Goal: Information Seeking & Learning: Learn about a topic

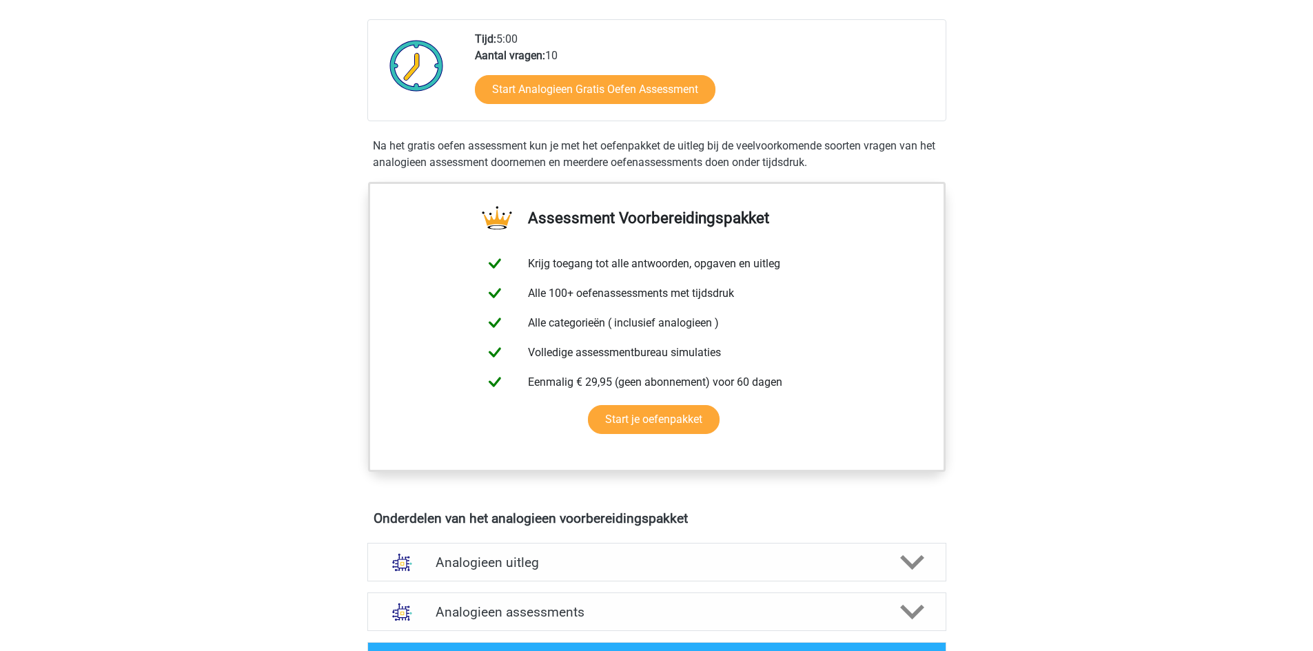
scroll to position [303, 0]
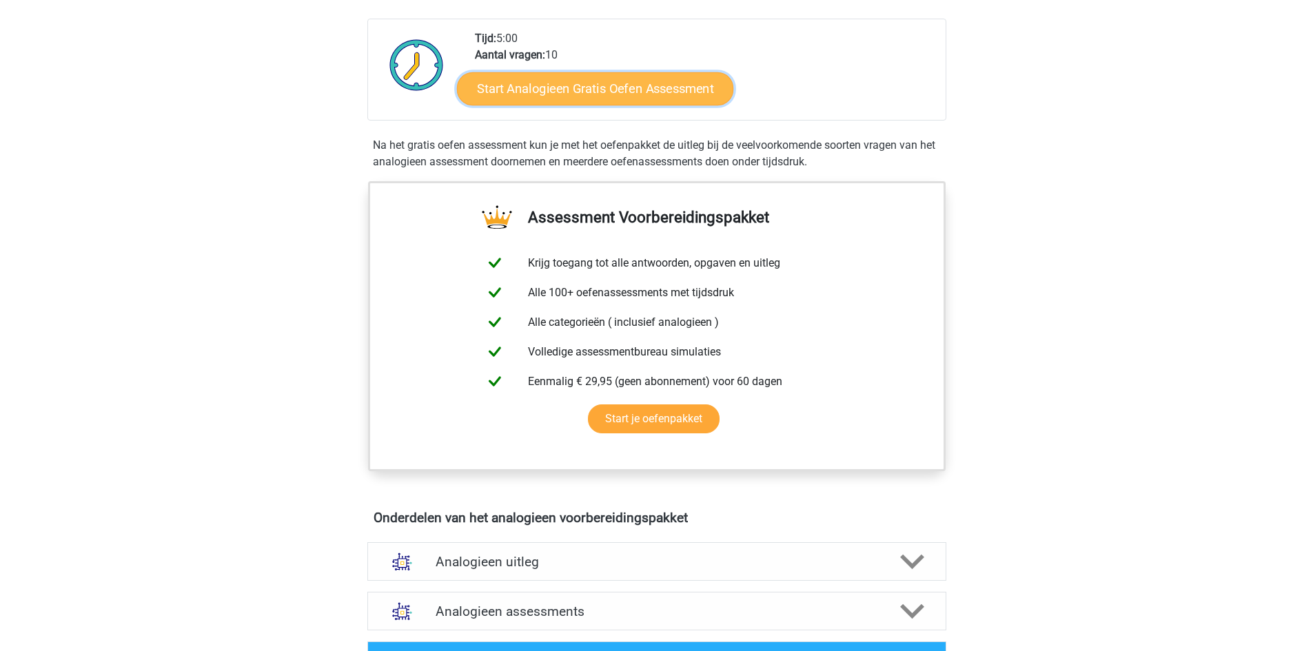
click at [548, 94] on link "Start Analogieen Gratis Oefen Assessment" at bounding box center [595, 88] width 276 height 33
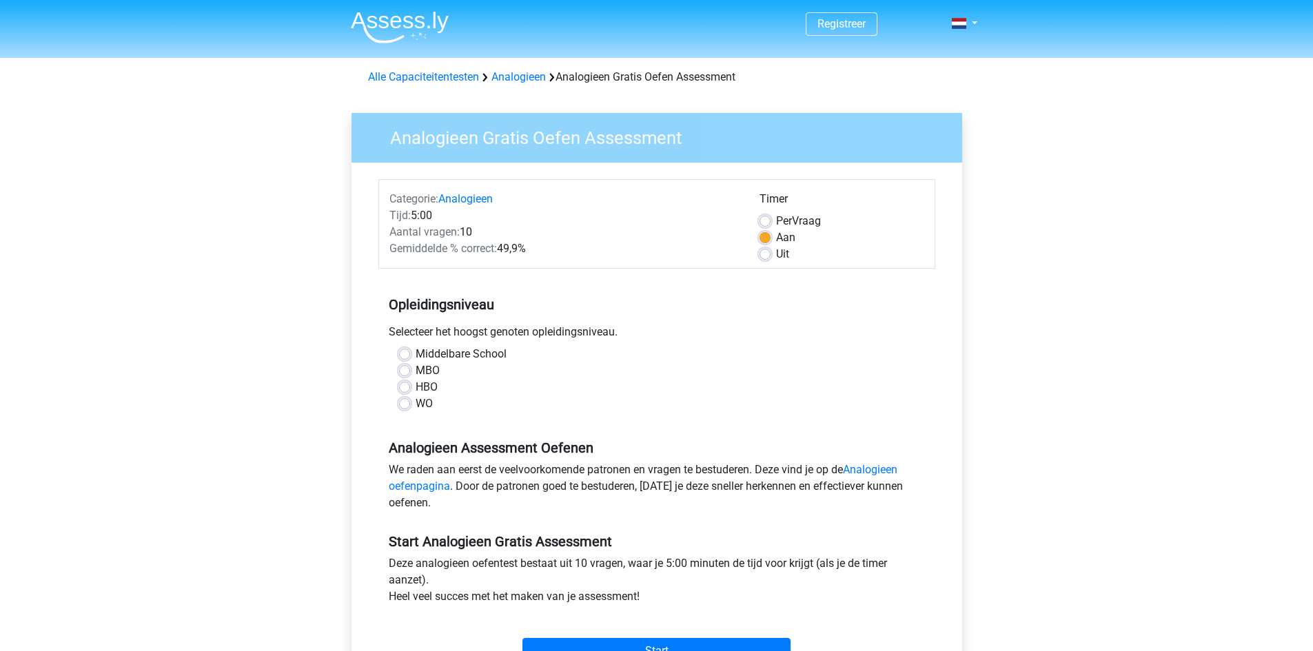
click at [416, 404] on label "WO" at bounding box center [424, 404] width 17 height 17
click at [404, 404] on input "WO" at bounding box center [404, 403] width 11 height 14
radio input "true"
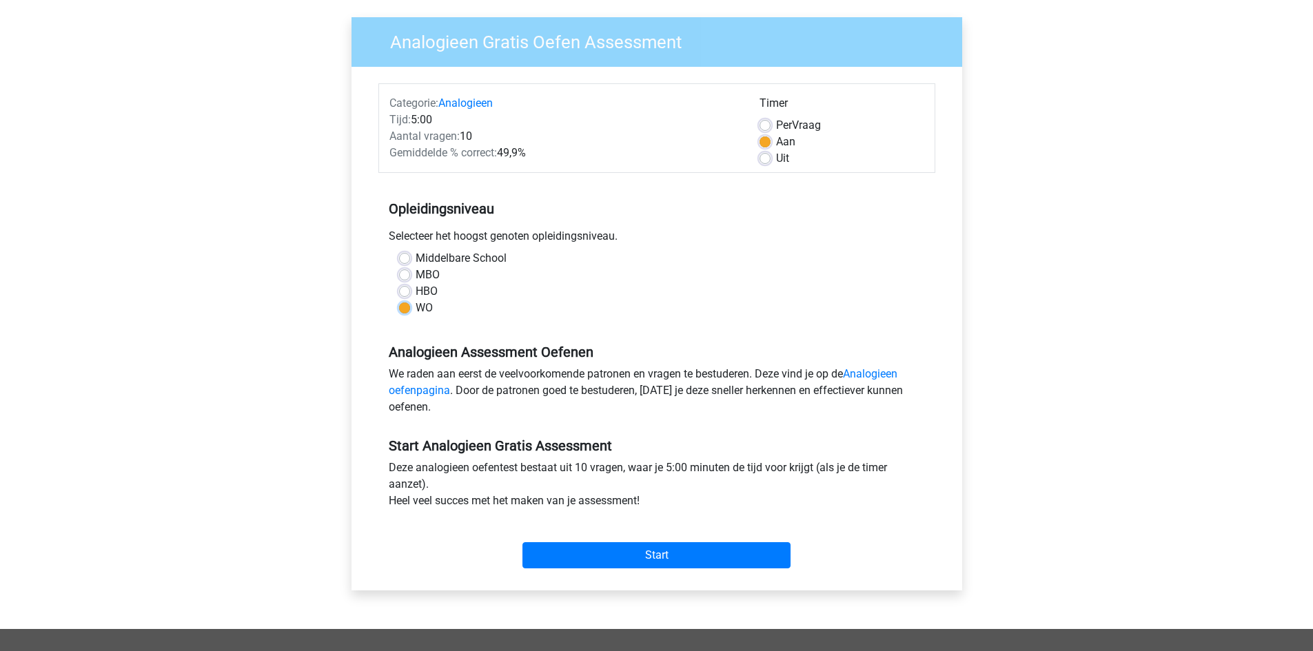
scroll to position [116, 0]
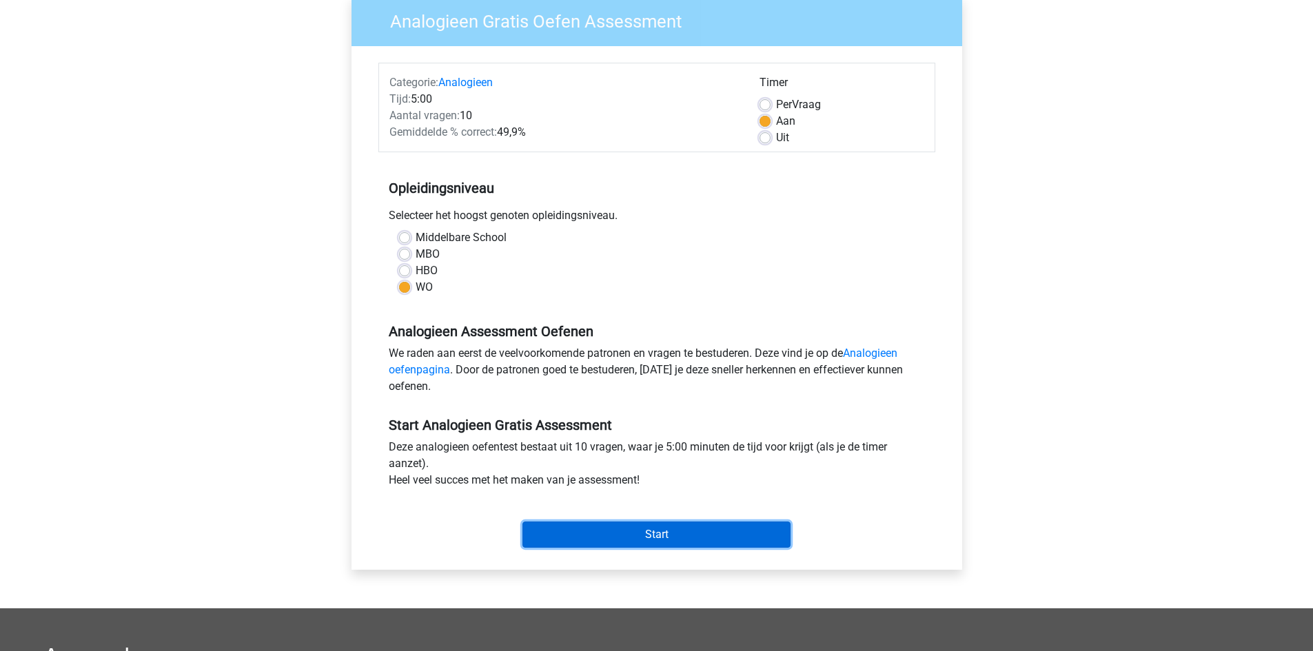
click at [590, 542] on input "Start" at bounding box center [657, 535] width 268 height 26
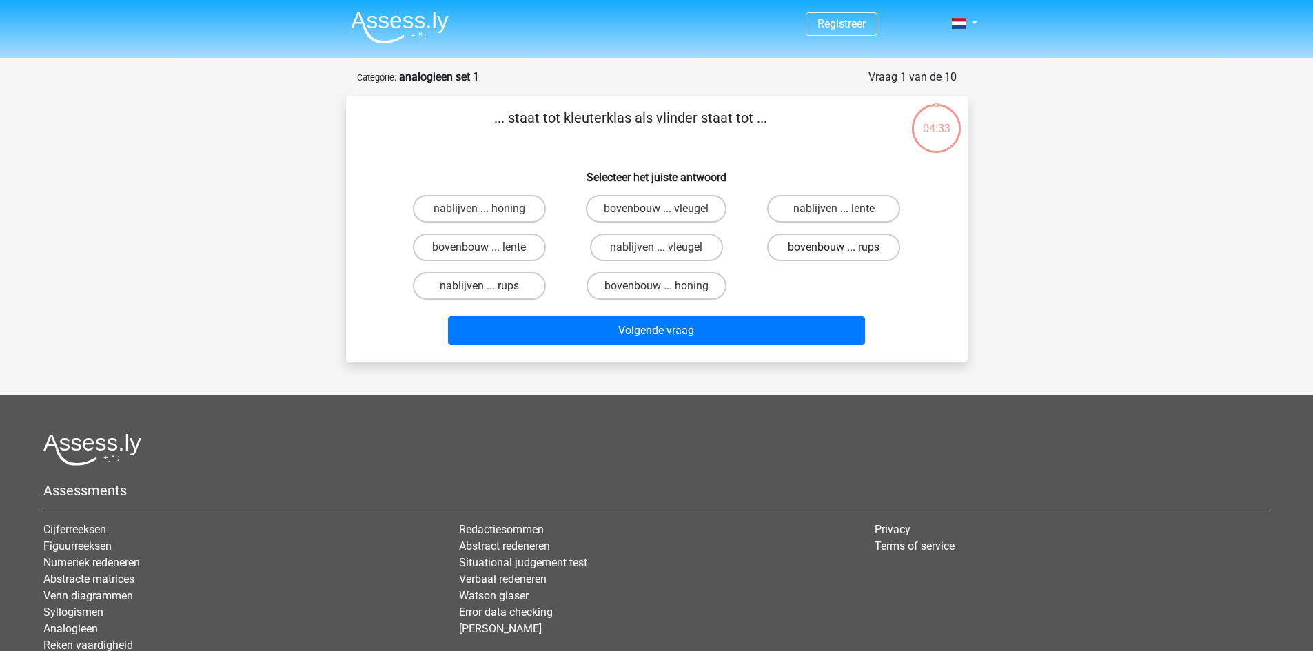
click at [811, 246] on label "bovenbouw ... rups" at bounding box center [833, 248] width 133 height 28
click at [834, 247] on input "bovenbouw ... rups" at bounding box center [838, 251] width 9 height 9
radio input "true"
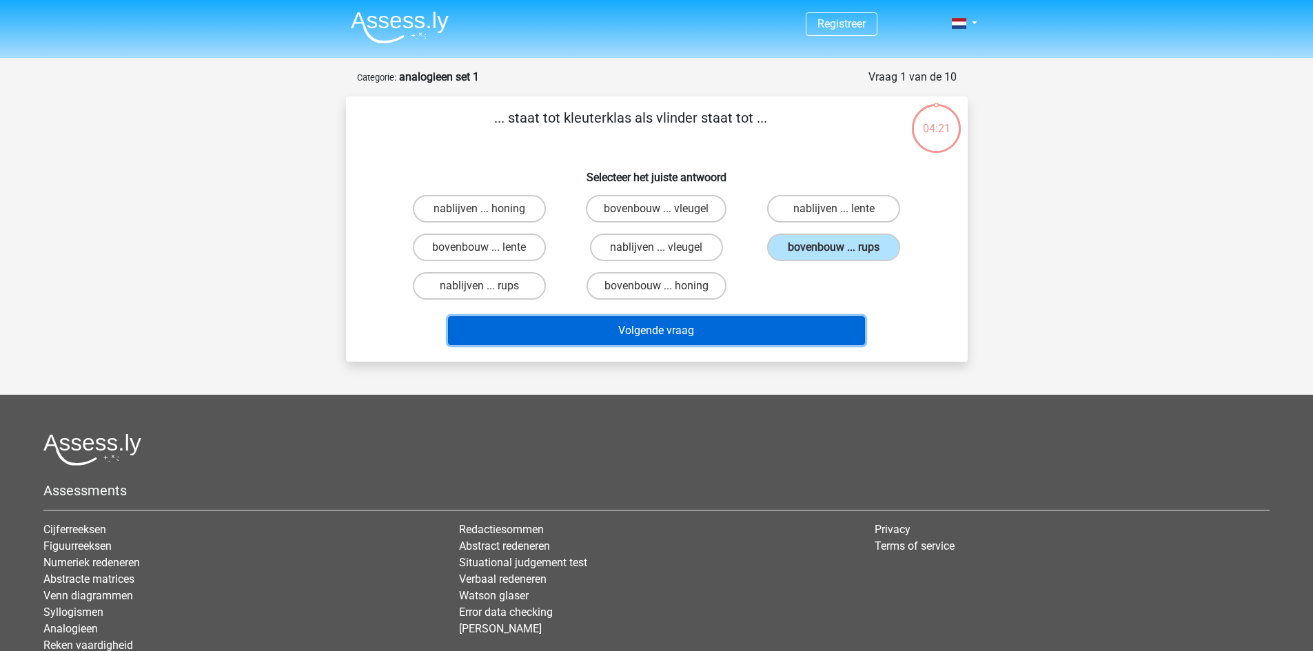
click at [649, 333] on button "Volgende vraag" at bounding box center [656, 330] width 417 height 29
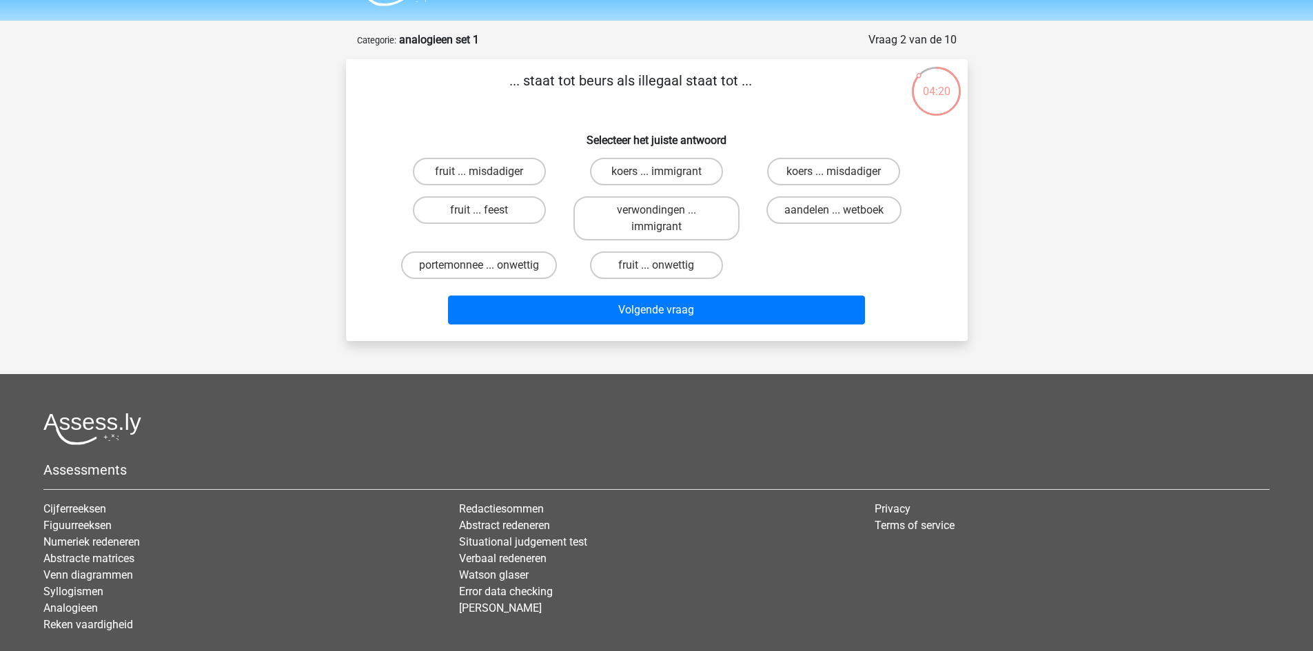
scroll to position [37, 0]
click at [505, 264] on label "portemonnee ... onwettig" at bounding box center [479, 266] width 156 height 28
click at [488, 266] on input "portemonnee ... onwettig" at bounding box center [483, 270] width 9 height 9
radio input "true"
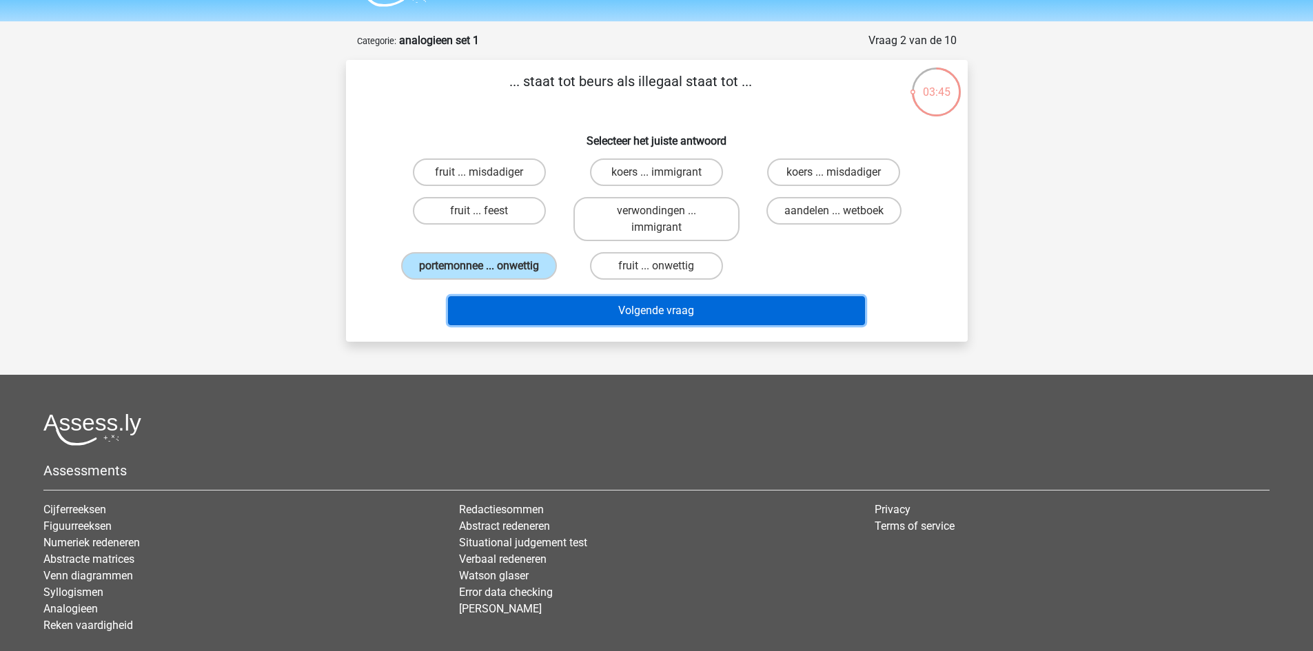
click at [614, 308] on button "Volgende vraag" at bounding box center [656, 310] width 417 height 29
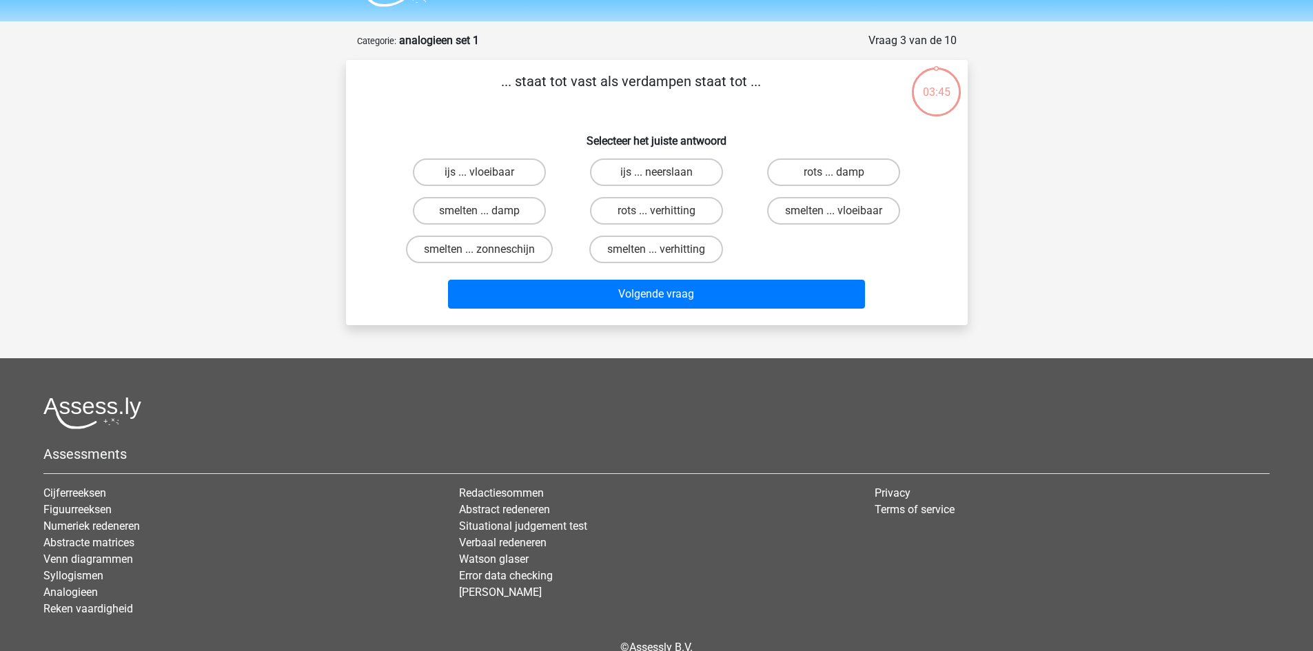
scroll to position [69, 0]
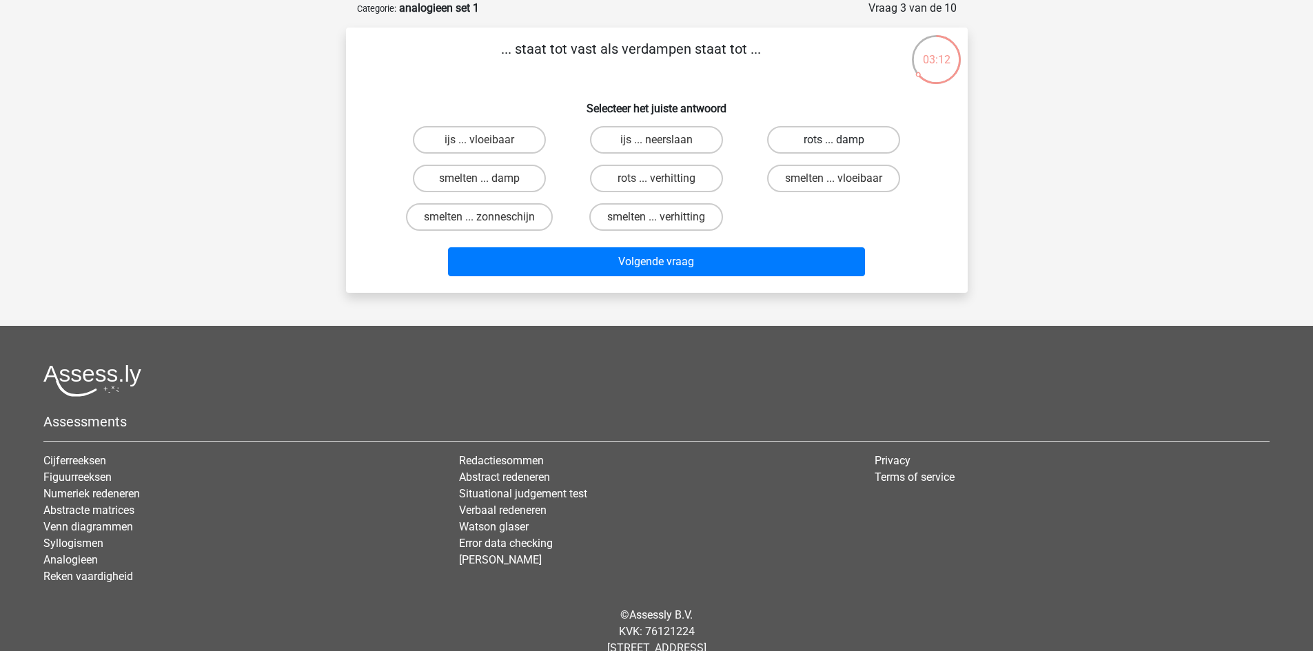
click at [801, 150] on label "rots ... damp" at bounding box center [833, 140] width 133 height 28
click at [834, 149] on input "rots ... damp" at bounding box center [838, 144] width 9 height 9
radio input "true"
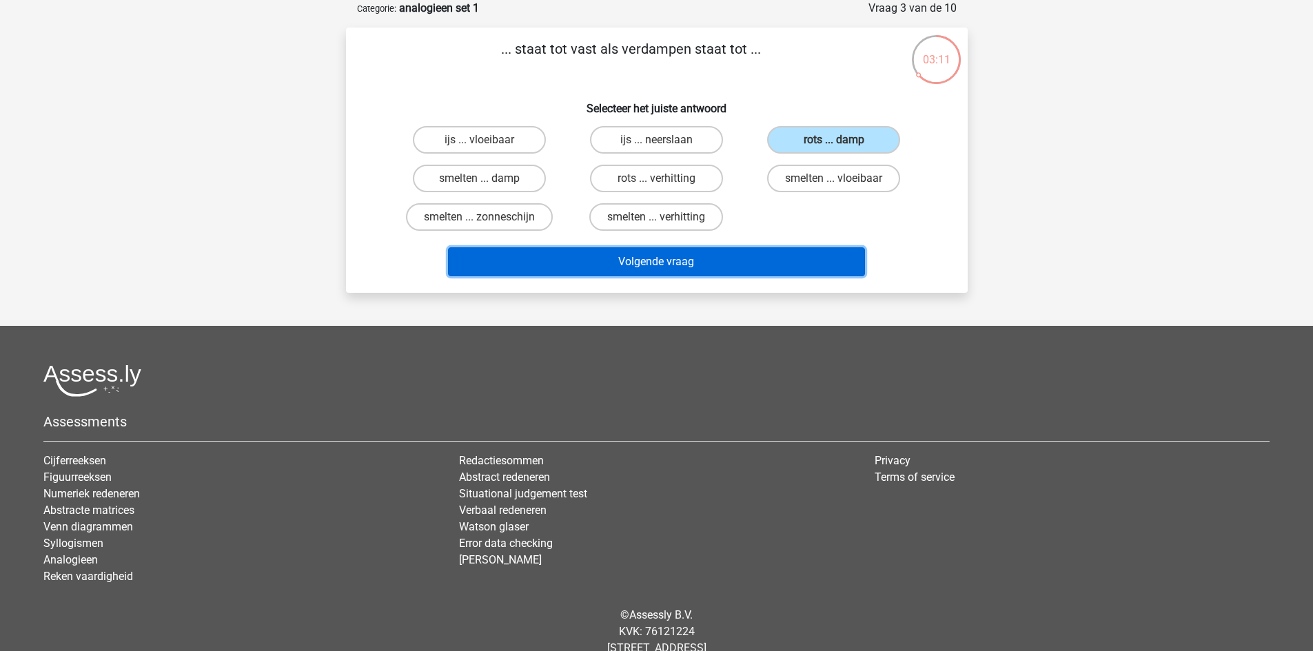
click at [751, 258] on button "Volgende vraag" at bounding box center [656, 261] width 417 height 29
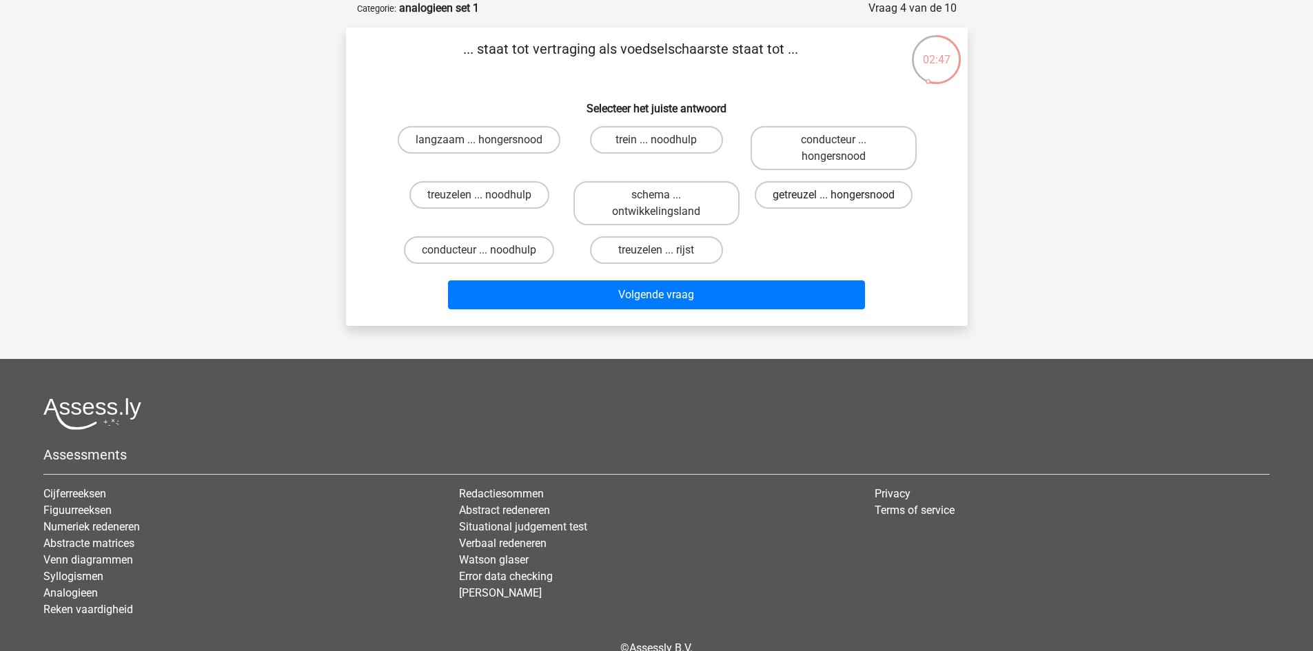
click at [779, 197] on label "getreuzel ... hongersnood" at bounding box center [834, 195] width 158 height 28
click at [834, 197] on input "getreuzel ... hongersnood" at bounding box center [838, 199] width 9 height 9
radio input "true"
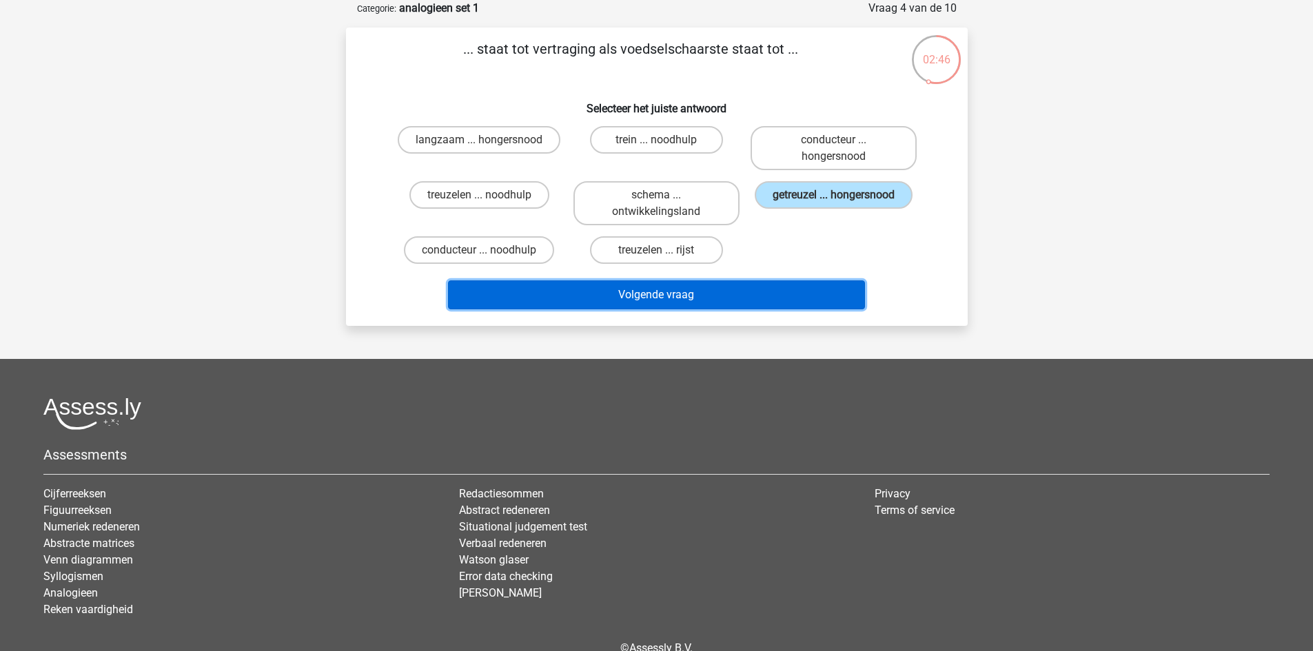
click at [769, 305] on button "Volgende vraag" at bounding box center [656, 295] width 417 height 29
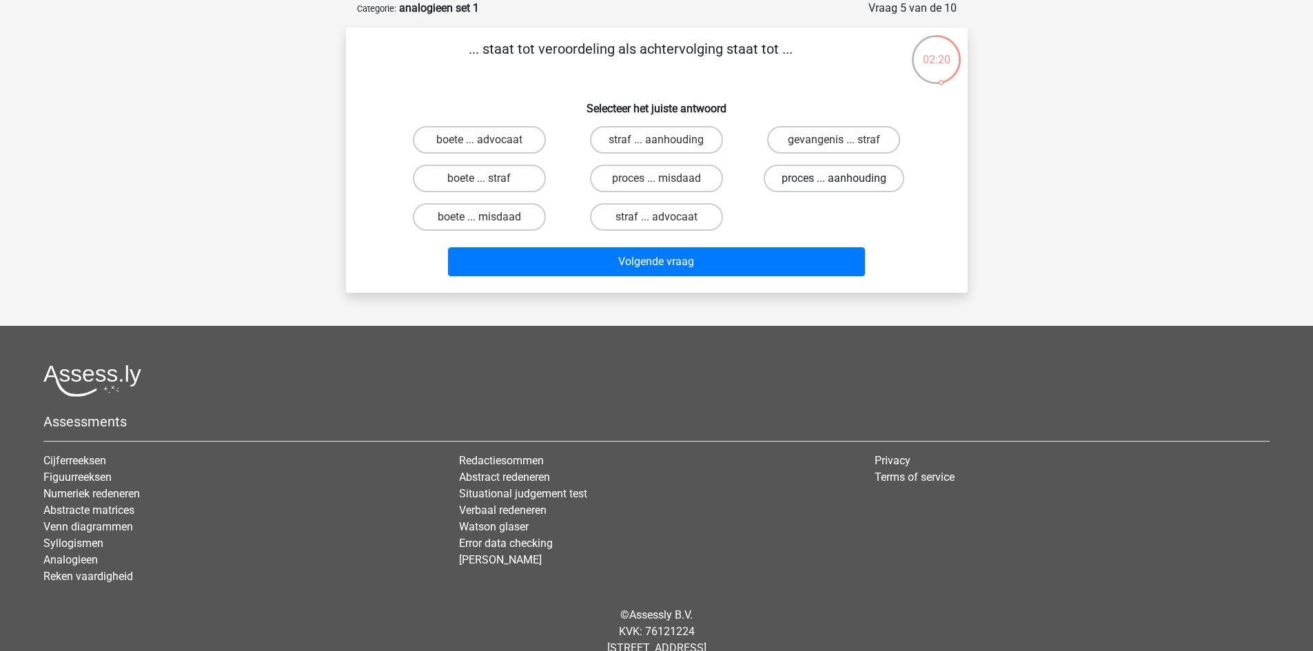
click at [815, 183] on label "proces ... aanhouding" at bounding box center [834, 179] width 141 height 28
click at [834, 183] on input "proces ... aanhouding" at bounding box center [838, 183] width 9 height 9
radio input "true"
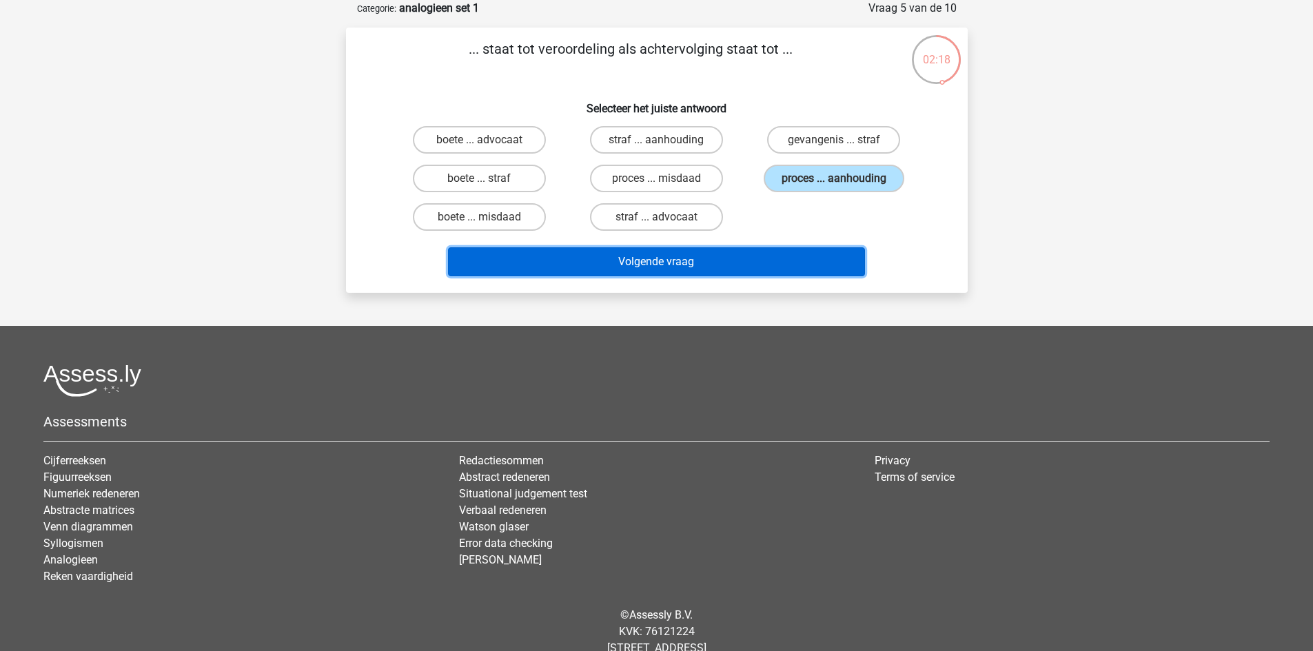
click at [802, 257] on button "Volgende vraag" at bounding box center [656, 261] width 417 height 29
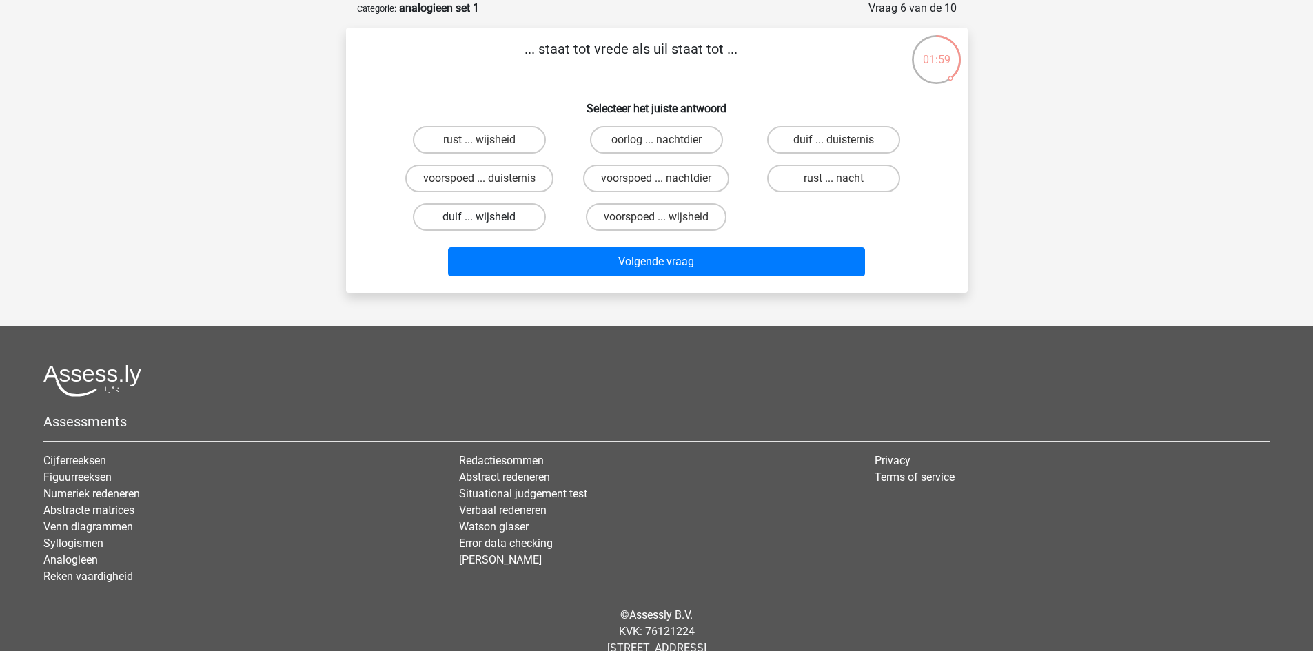
click at [504, 215] on label "duif ... wijsheid" at bounding box center [479, 217] width 133 height 28
click at [488, 217] on input "duif ... wijsheid" at bounding box center [483, 221] width 9 height 9
radio input "true"
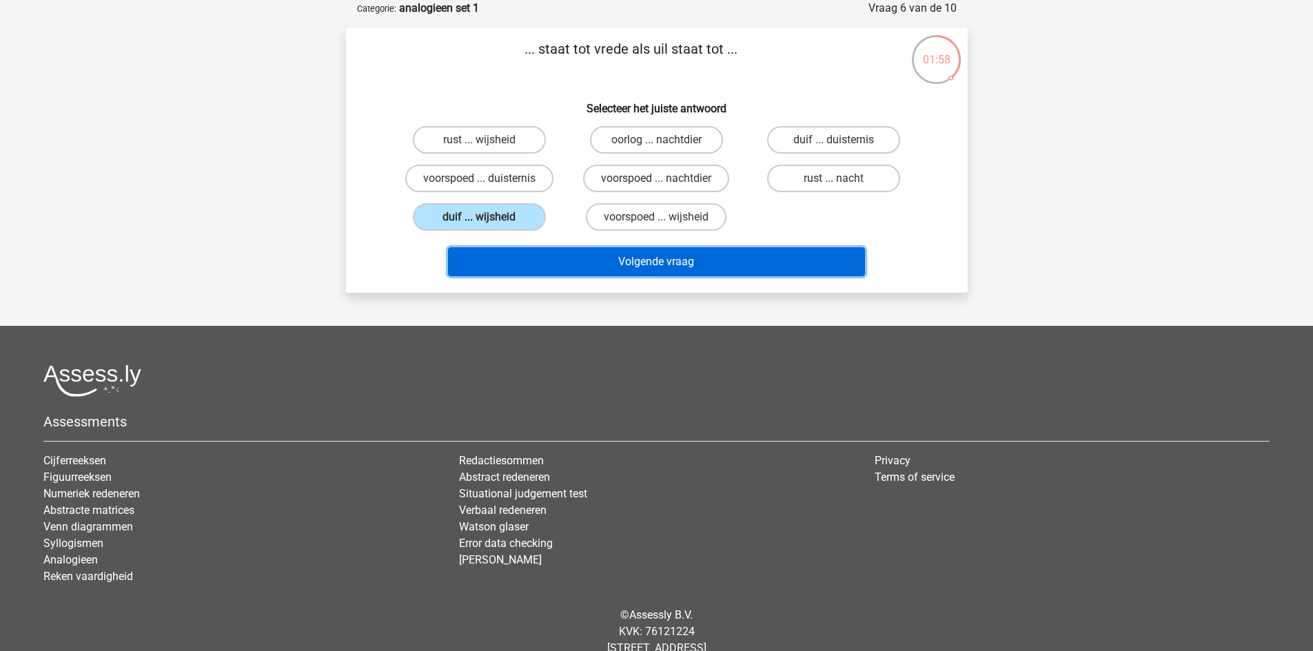
click at [530, 269] on button "Volgende vraag" at bounding box center [656, 261] width 417 height 29
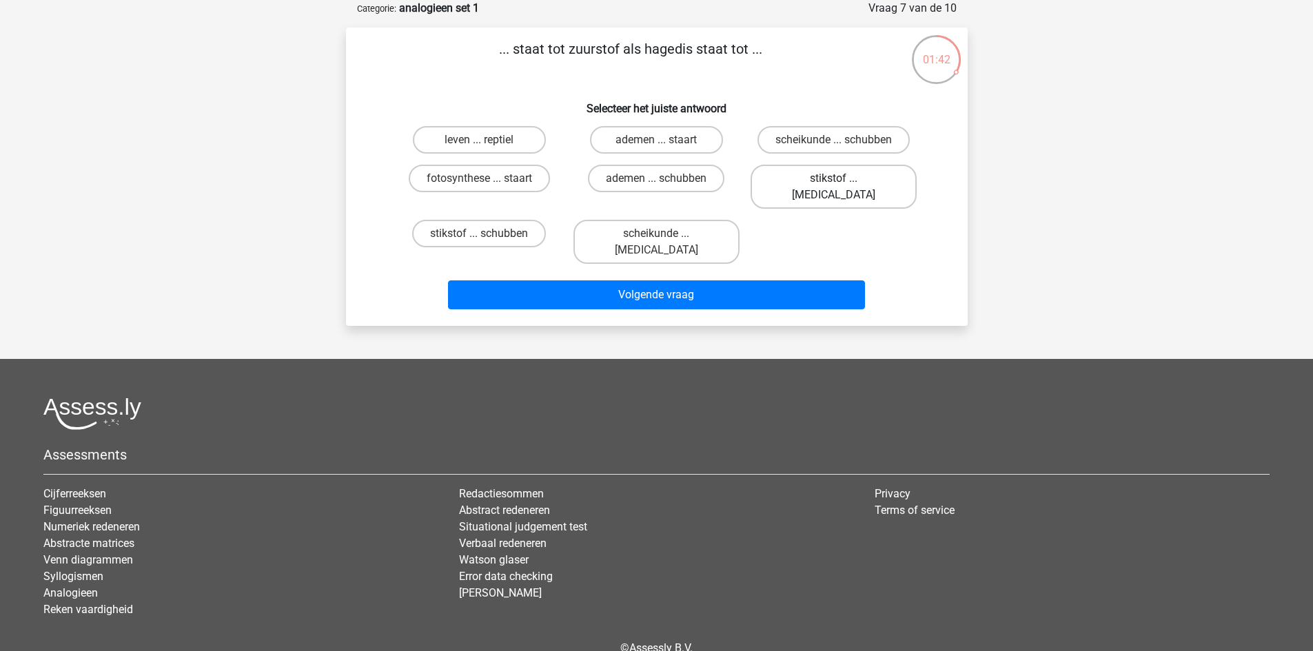
click at [793, 189] on label "stikstof ... krokodil" at bounding box center [834, 187] width 166 height 44
click at [834, 187] on input "stikstof ... krokodil" at bounding box center [838, 183] width 9 height 9
radio input "true"
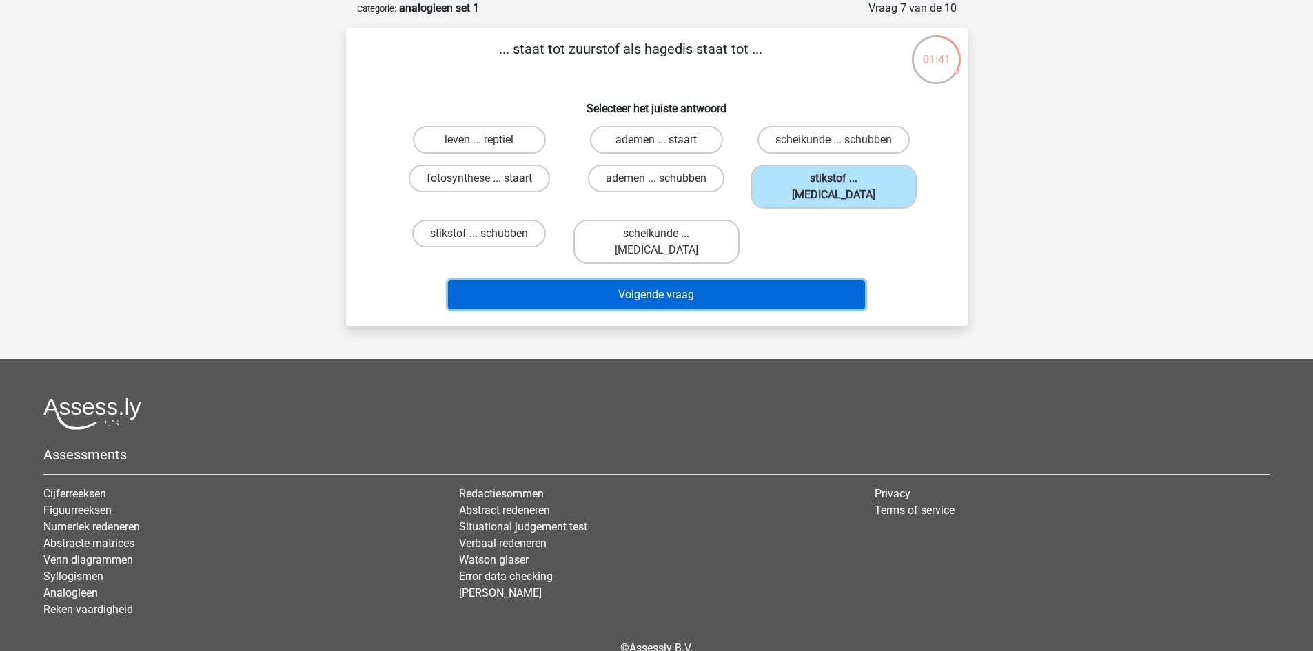
click at [767, 281] on button "Volgende vraag" at bounding box center [656, 295] width 417 height 29
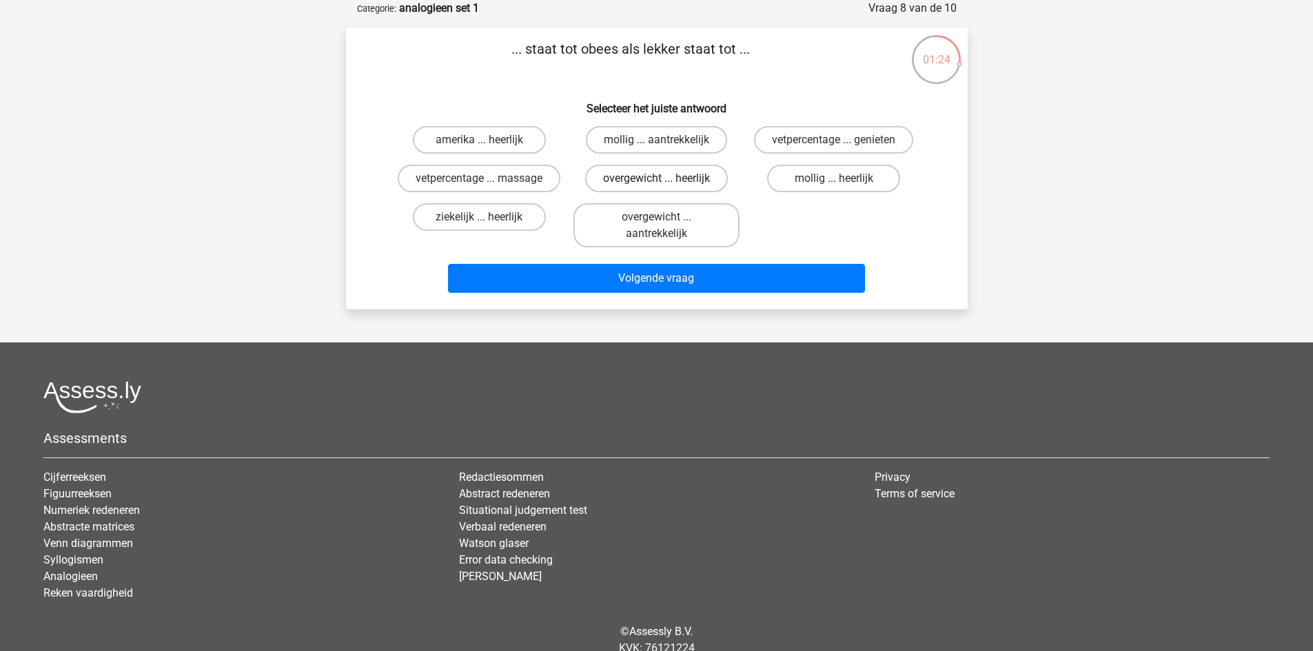
click at [687, 180] on label "overgewicht ... heerlijk" at bounding box center [656, 179] width 143 height 28
click at [665, 180] on input "overgewicht ... heerlijk" at bounding box center [660, 183] width 9 height 9
radio input "true"
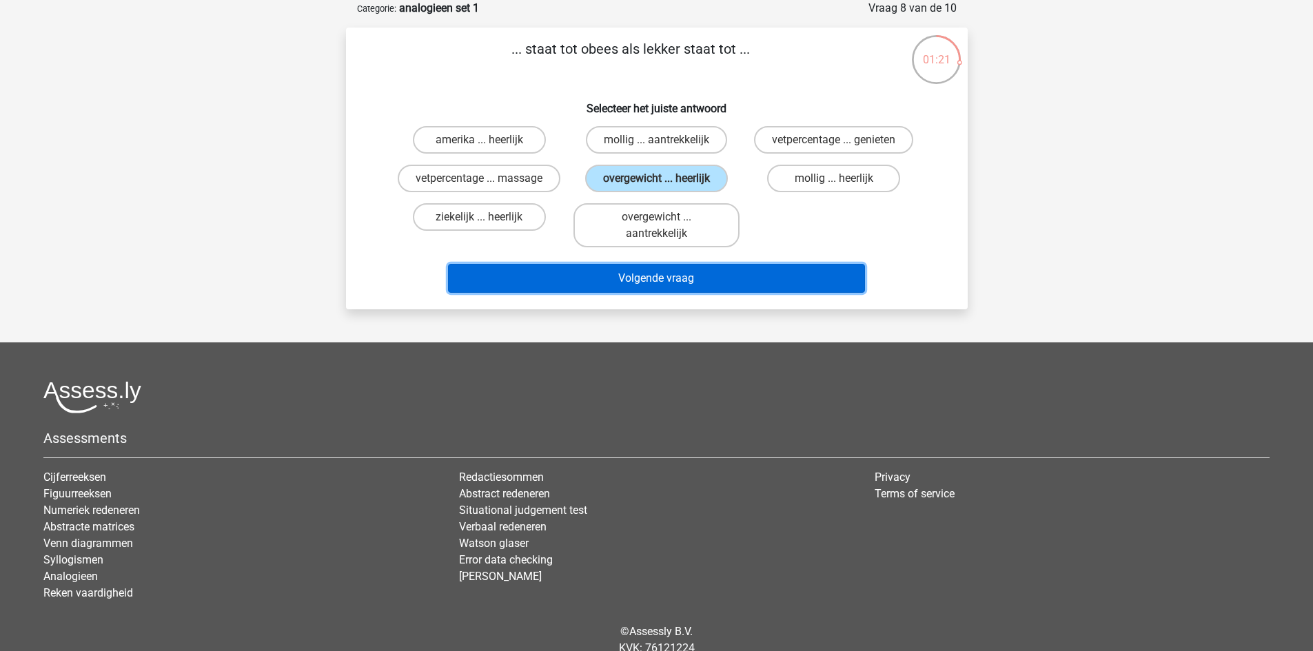
click at [678, 273] on button "Volgende vraag" at bounding box center [656, 278] width 417 height 29
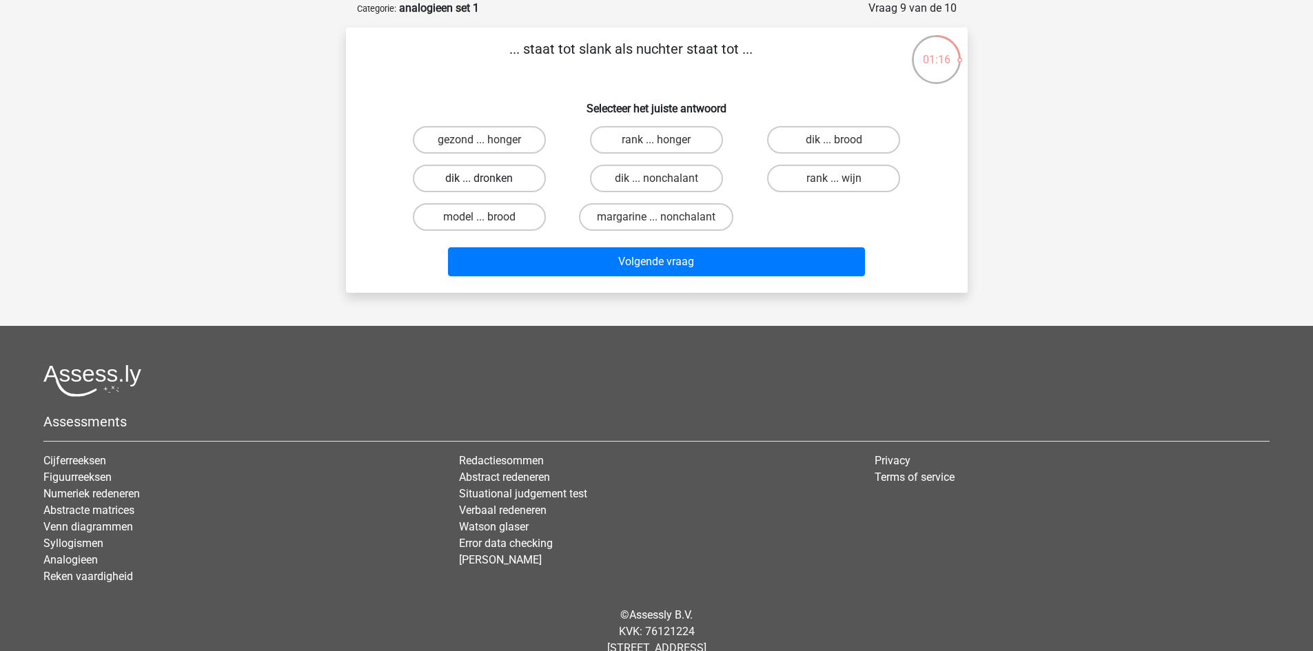
click at [474, 175] on label "dik ... dronken" at bounding box center [479, 179] width 133 height 28
click at [479, 179] on input "dik ... dronken" at bounding box center [483, 183] width 9 height 9
radio input "true"
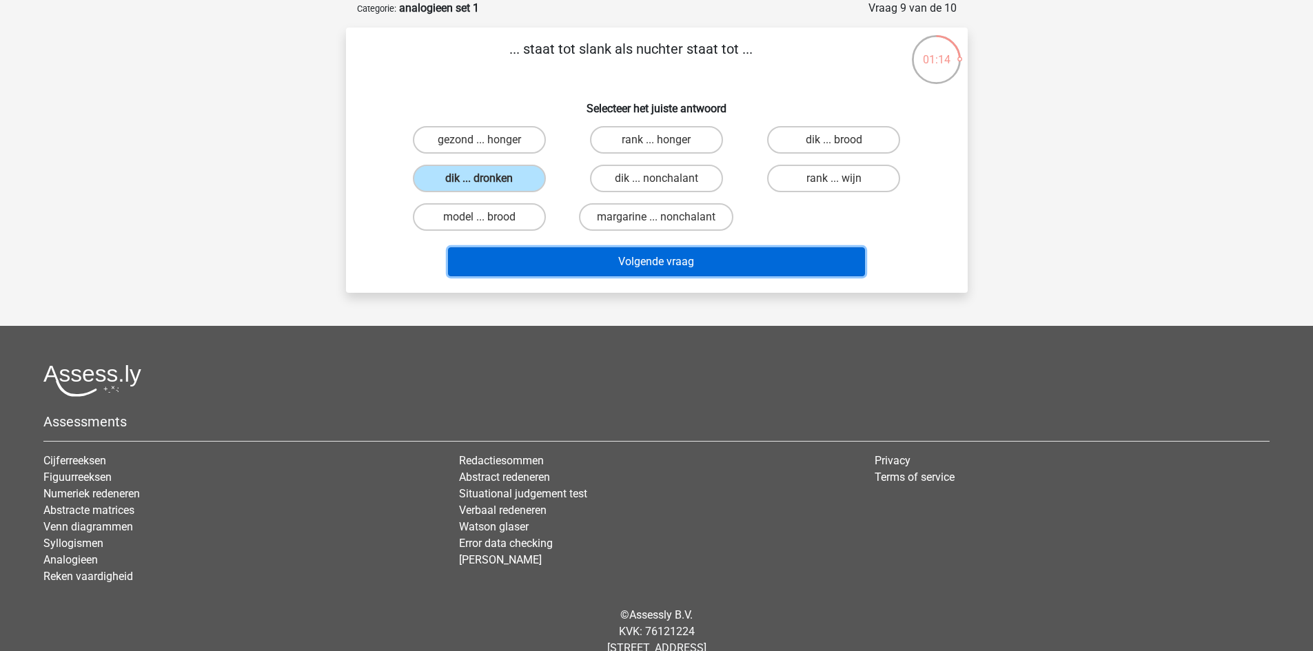
click at [565, 273] on button "Volgende vraag" at bounding box center [656, 261] width 417 height 29
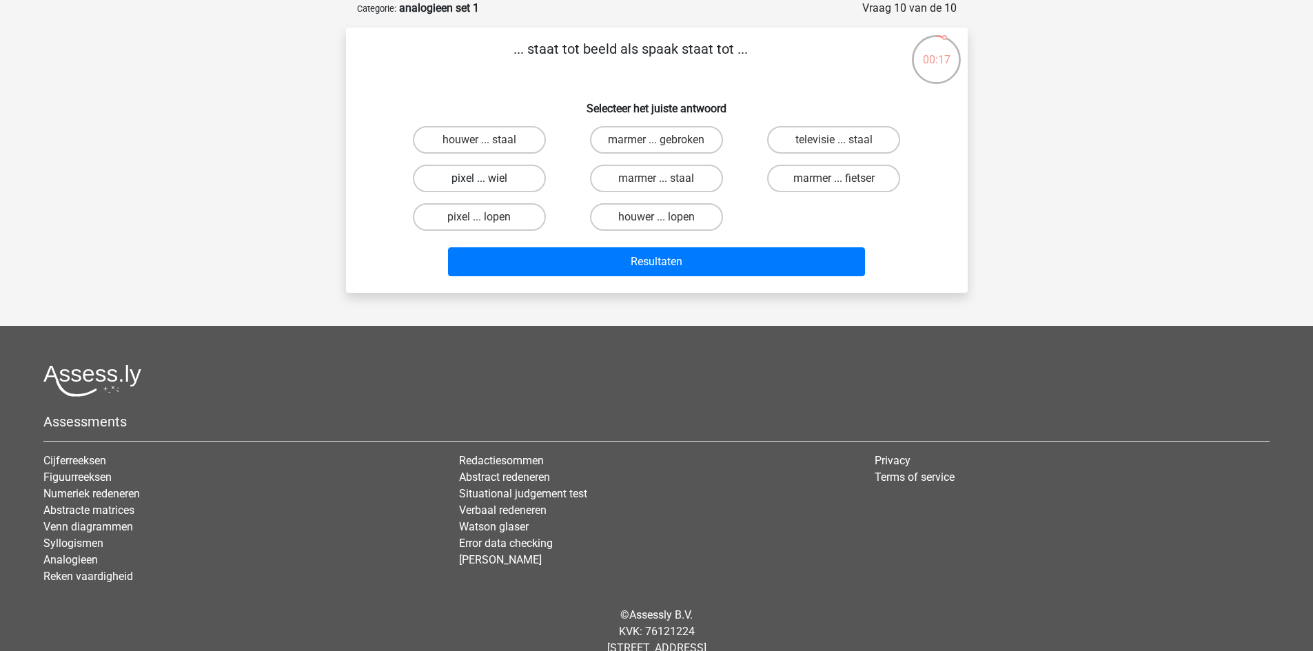
click at [503, 174] on label "pixel ... wiel" at bounding box center [479, 179] width 133 height 28
click at [488, 179] on input "pixel ... wiel" at bounding box center [483, 183] width 9 height 9
radio input "true"
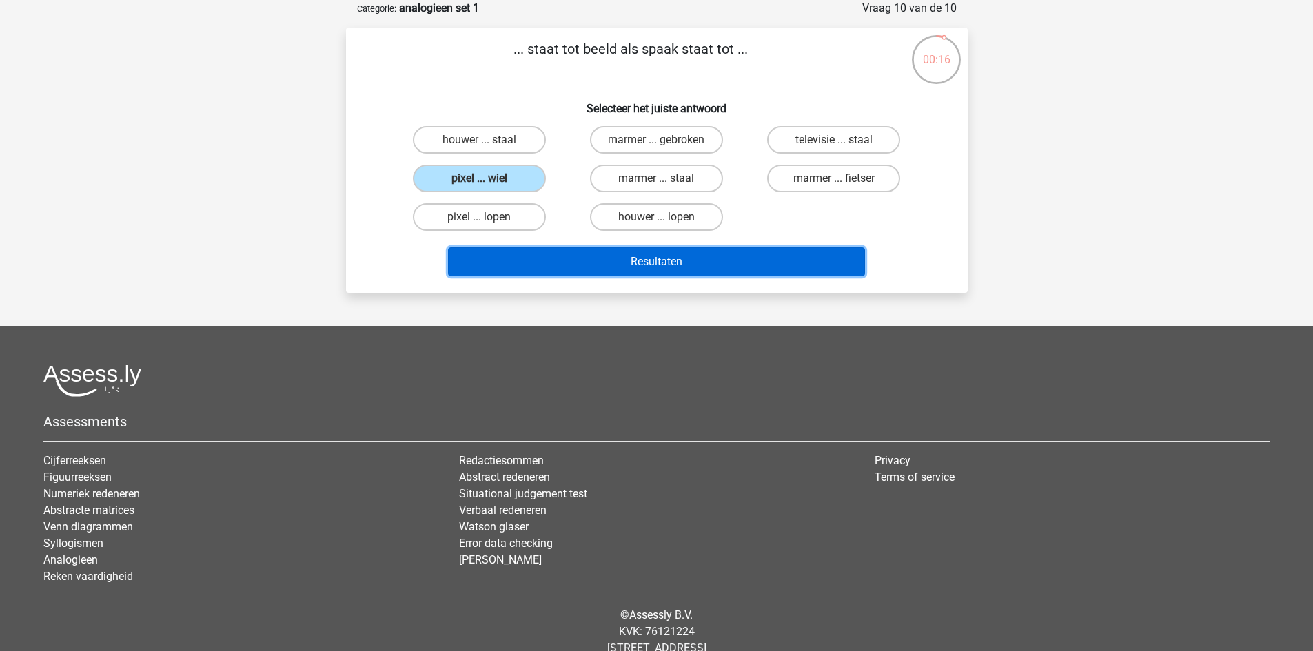
click at [546, 255] on button "Resultaten" at bounding box center [656, 261] width 417 height 29
